Goal: Task Accomplishment & Management: Use online tool/utility

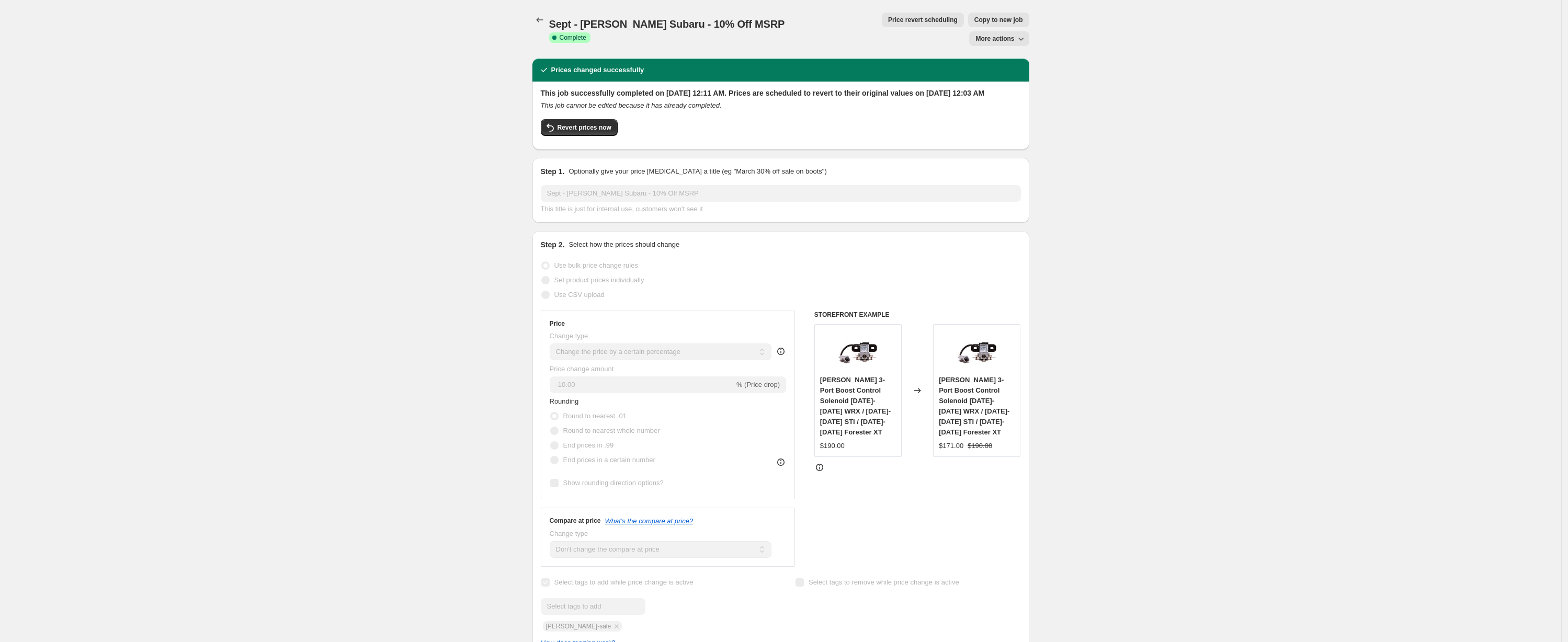
select select "percentage"
select select "no_change"
select select "vendor"
select select "tag"
